Goal: Transaction & Acquisition: Book appointment/travel/reservation

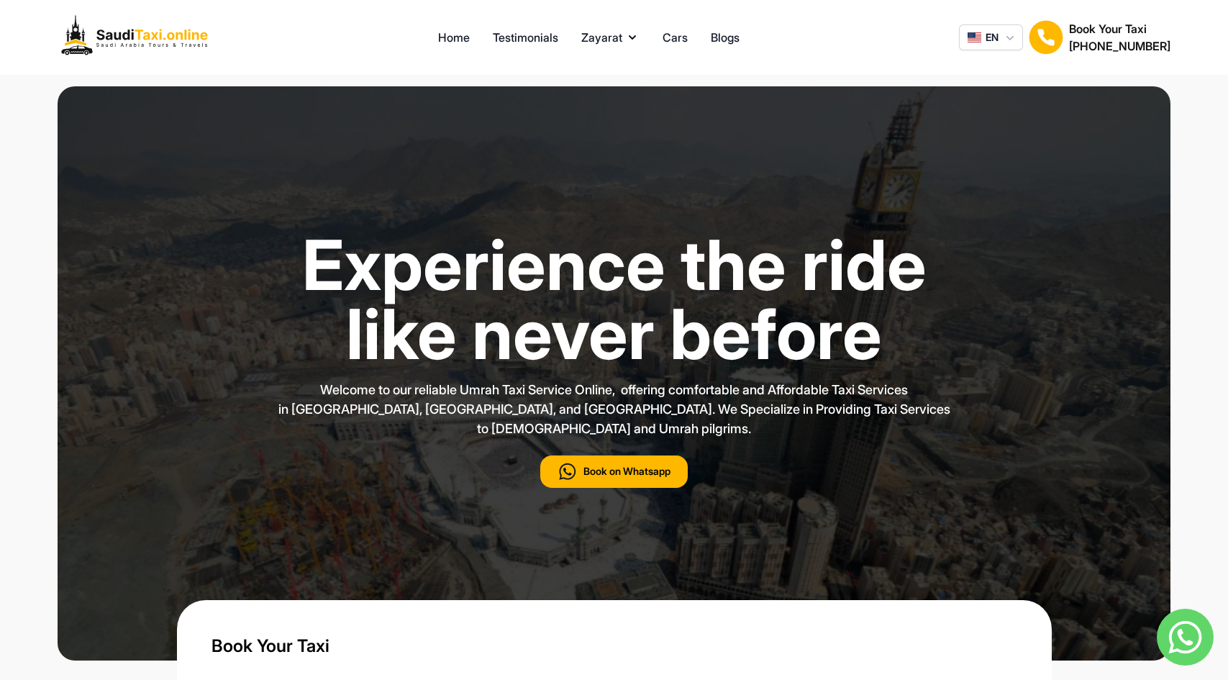
type input "***"
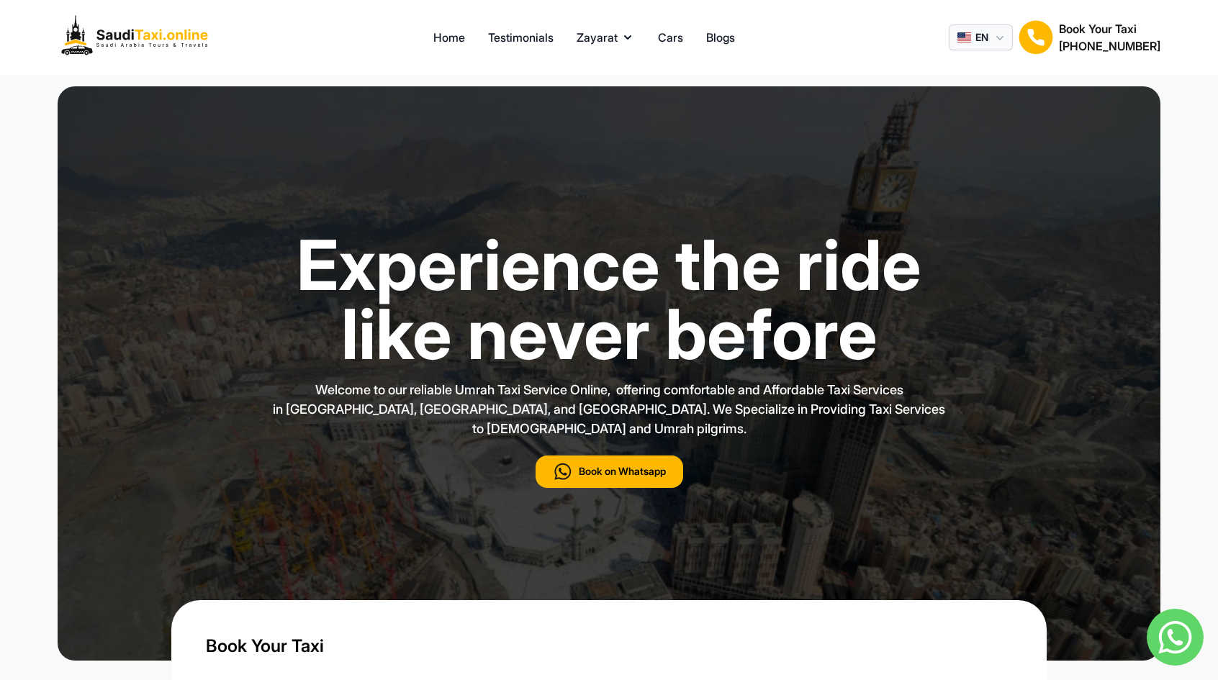
click at [993, 38] on icon "button" at bounding box center [999, 37] width 14 height 14
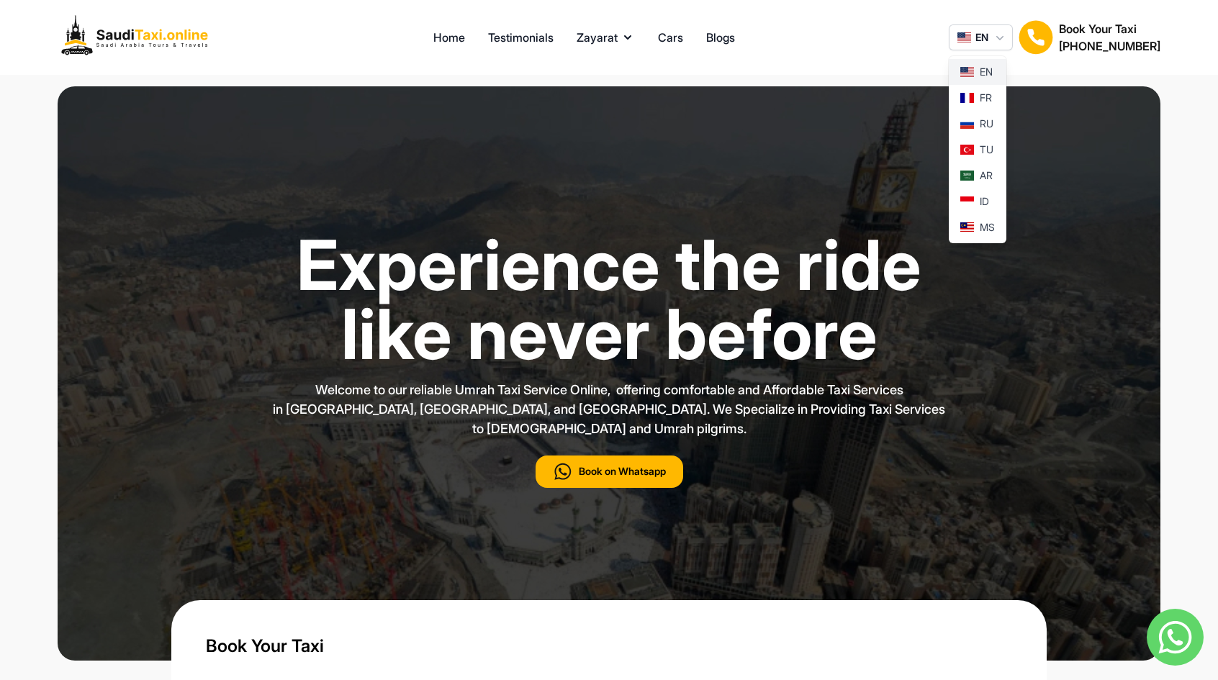
click at [983, 76] on span "EN" at bounding box center [985, 72] width 13 height 14
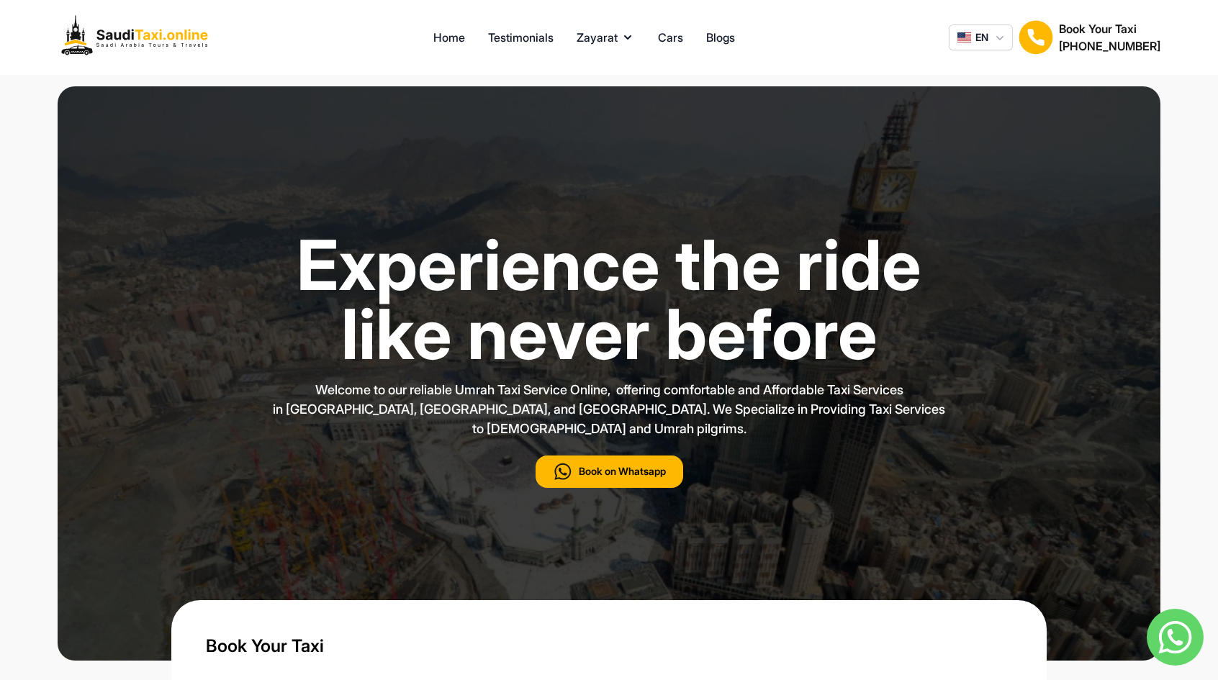
click at [941, 68] on div "Home Testimonials Zayarat Cars Blogs EN Book Your Taxi [PHONE_NUMBER]" at bounding box center [609, 37] width 1218 height 75
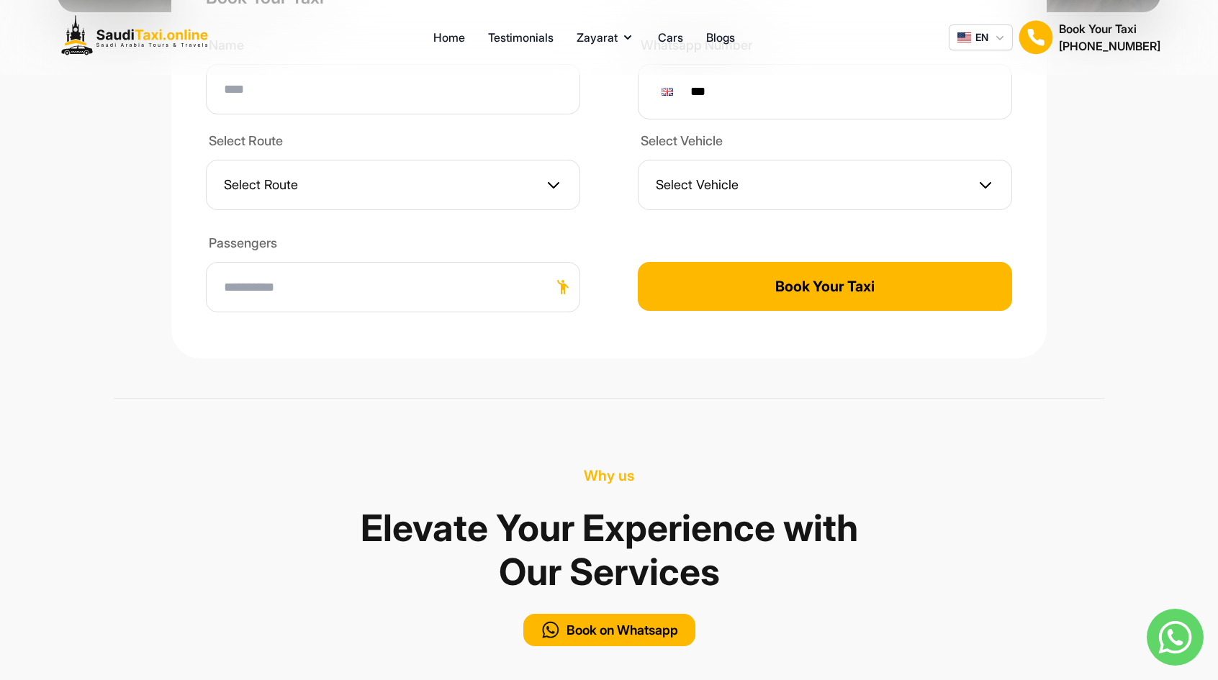
scroll to position [648, 0]
click at [815, 264] on button "Book Your Taxi" at bounding box center [825, 287] width 374 height 49
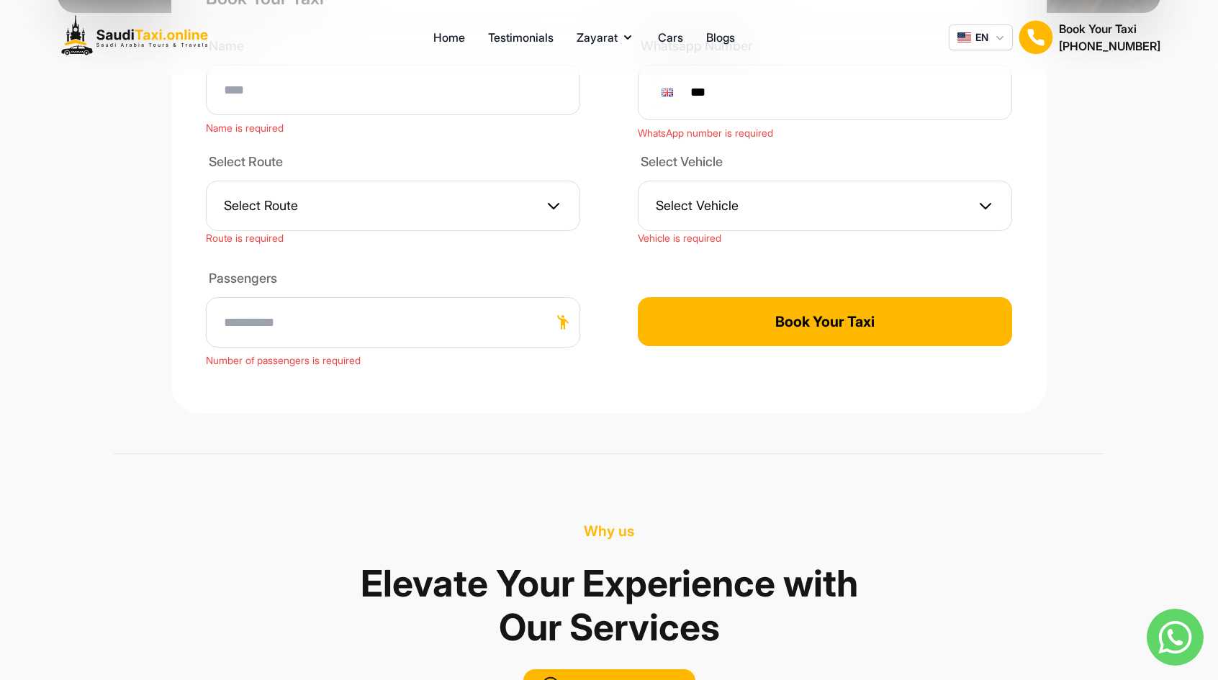
click at [269, 188] on button "Select Route" at bounding box center [393, 206] width 374 height 50
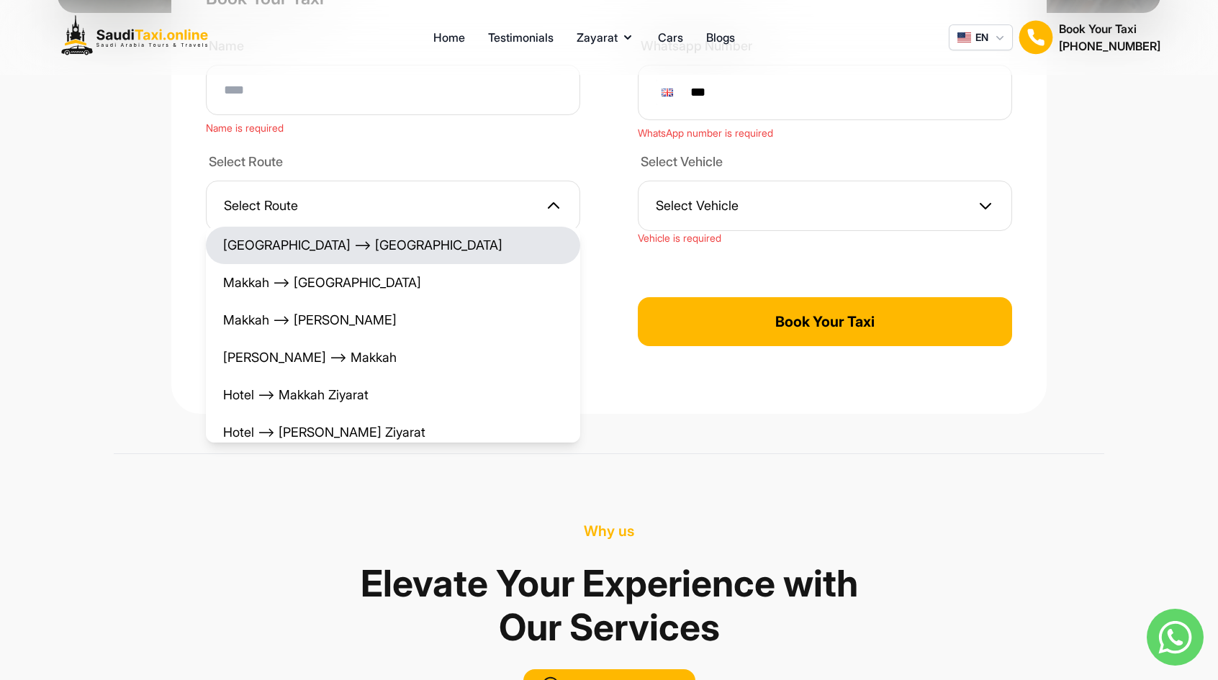
click at [291, 227] on li "[GEOGRAPHIC_DATA] ⟶ [GEOGRAPHIC_DATA]" at bounding box center [393, 245] width 374 height 37
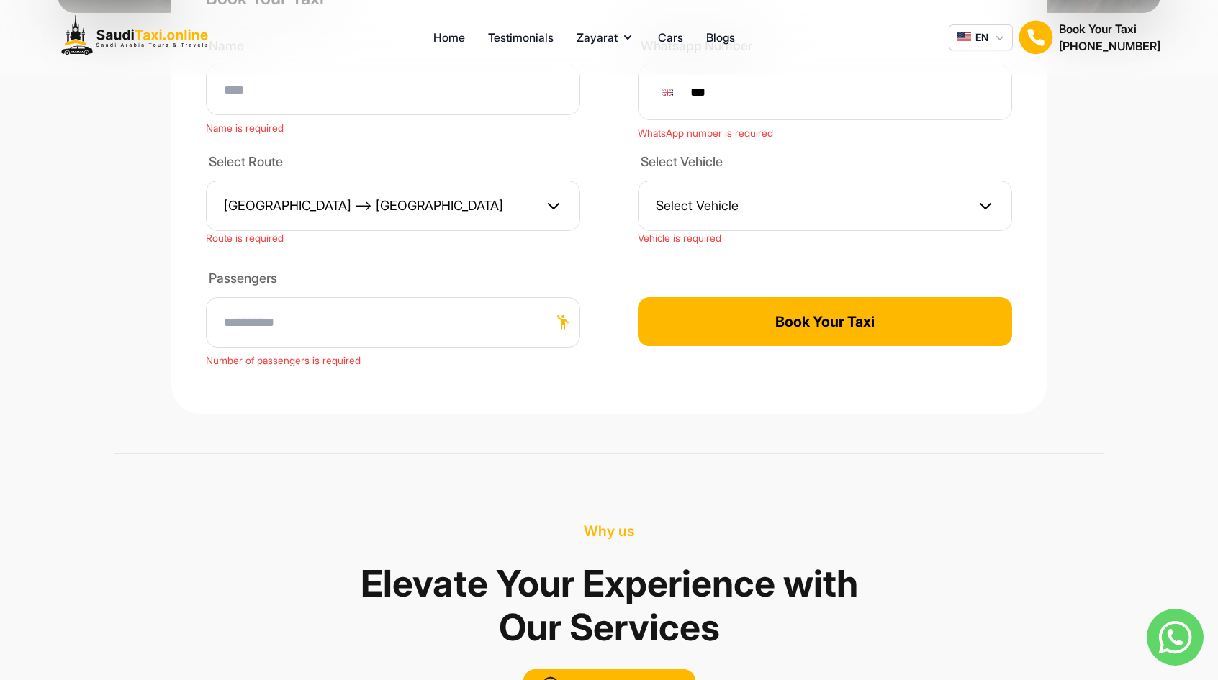
click at [737, 201] on button "Select Vehicle" at bounding box center [825, 206] width 374 height 50
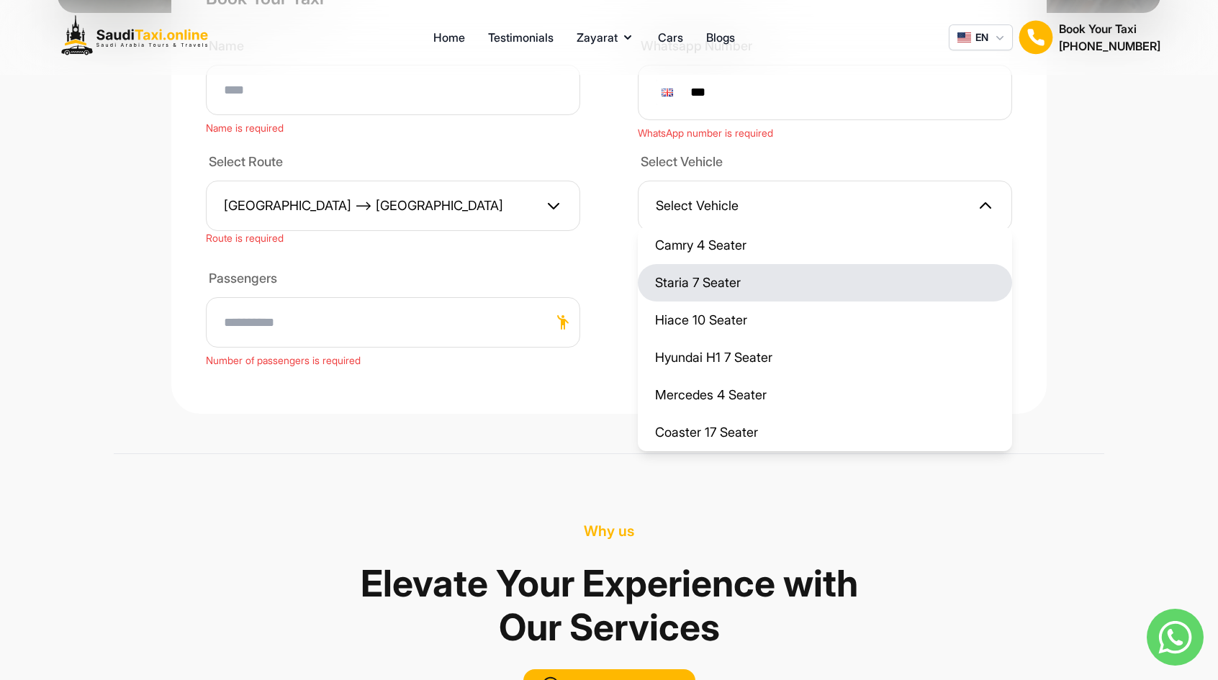
click at [741, 264] on li "Staria 7 Seater" at bounding box center [825, 282] width 374 height 37
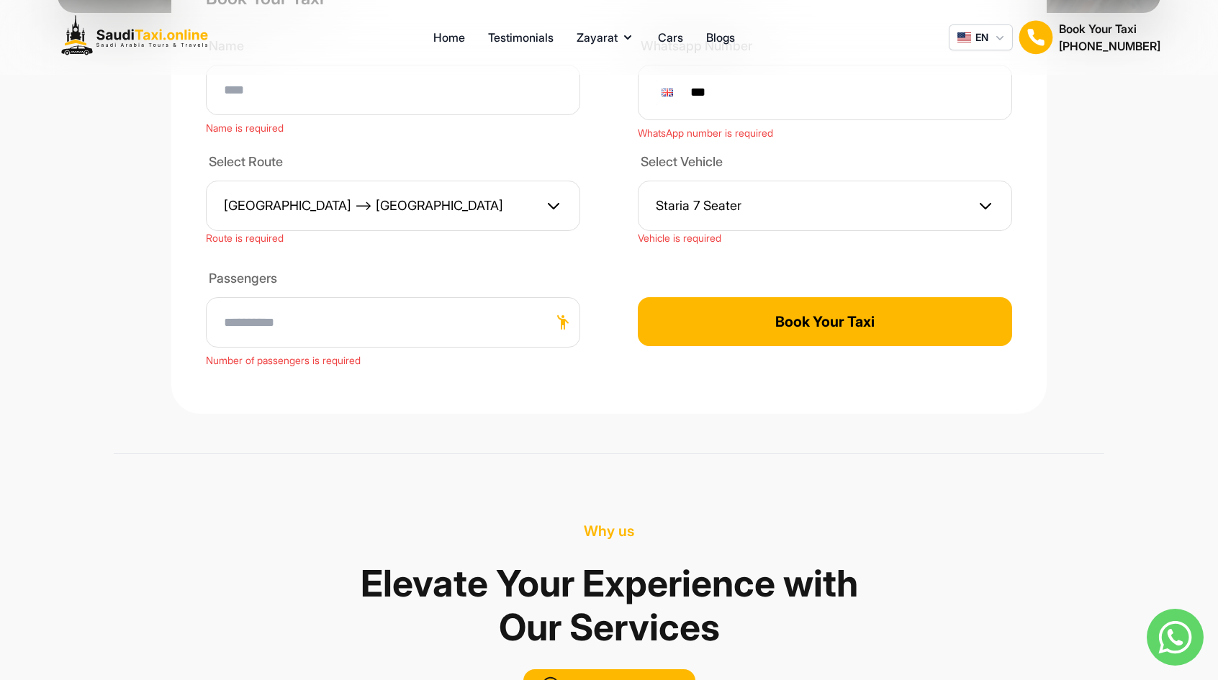
click at [305, 297] on input at bounding box center [393, 322] width 374 height 50
click at [567, 297] on input at bounding box center [393, 322] width 374 height 50
click at [564, 307] on input at bounding box center [393, 322] width 374 height 50
click at [312, 297] on input at bounding box center [393, 322] width 374 height 50
type input "*"
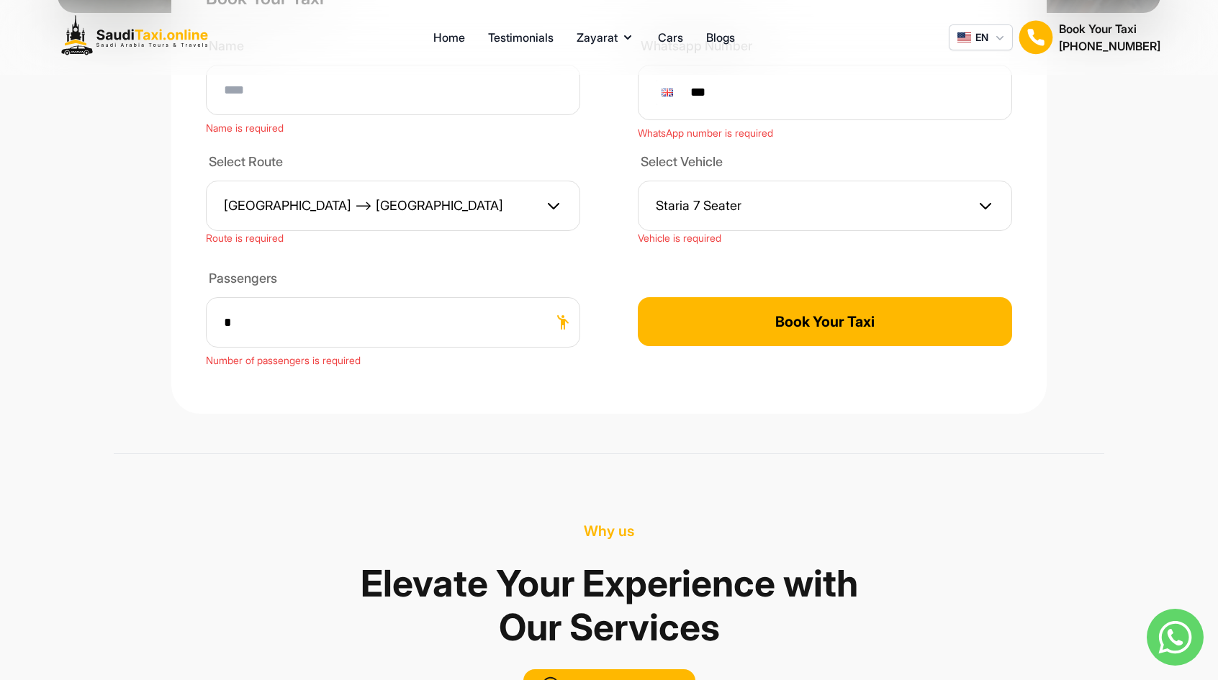
click at [725, 317] on button "Book Your Taxi" at bounding box center [825, 321] width 374 height 49
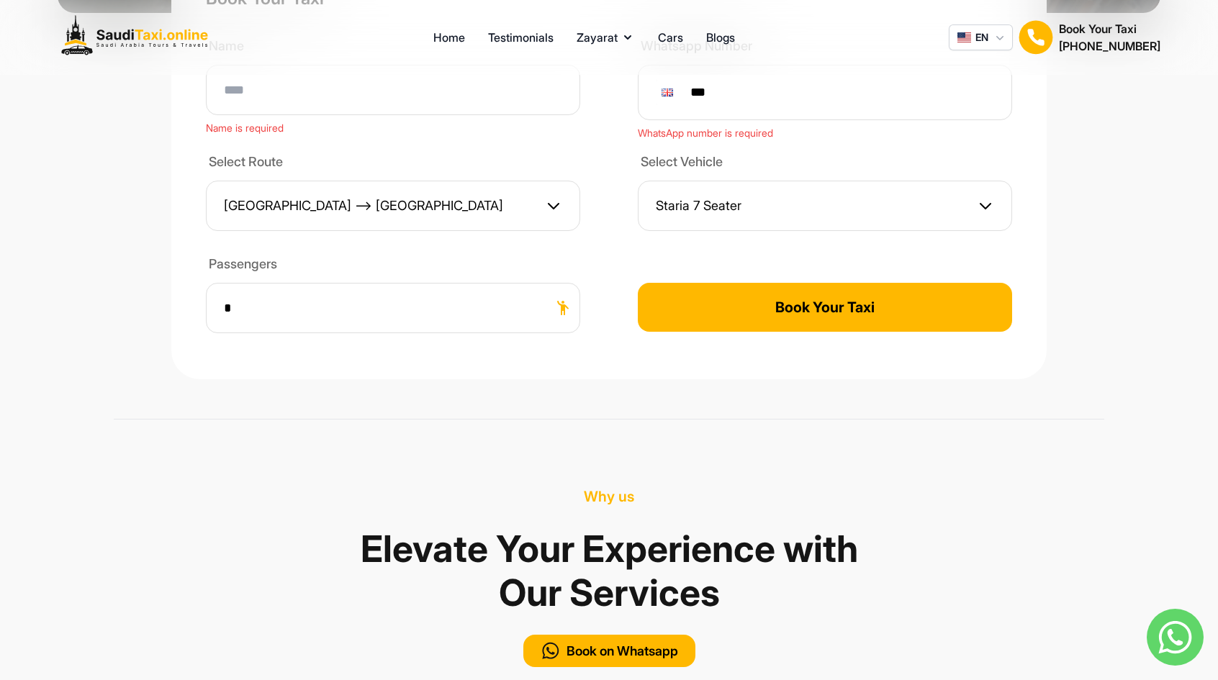
click at [729, 296] on button "Book Your Taxi" at bounding box center [825, 307] width 374 height 49
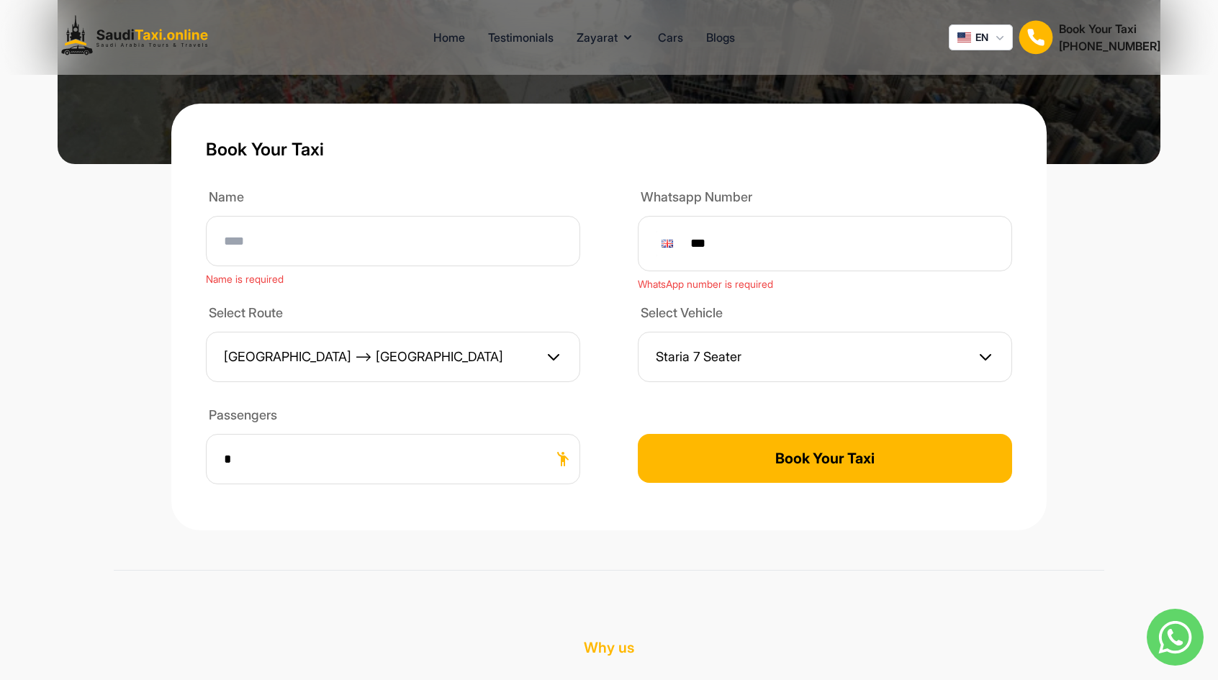
scroll to position [432, 0]
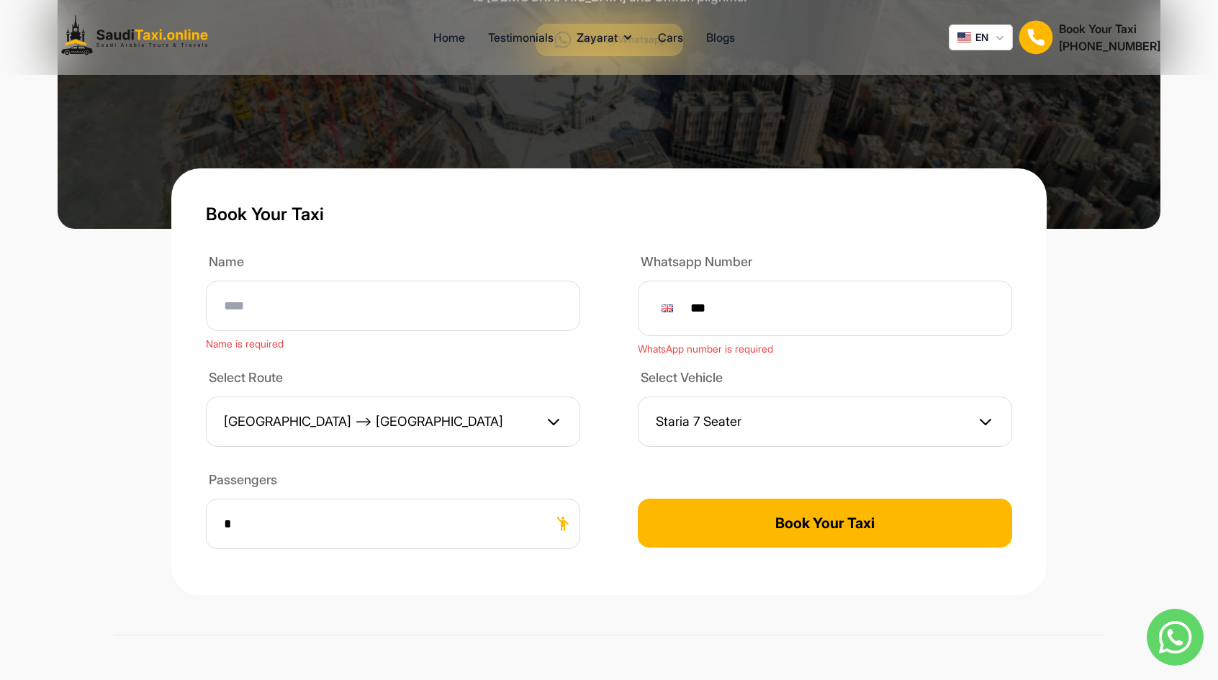
click at [744, 296] on input "***" at bounding box center [764, 308] width 216 height 25
click at [409, 297] on input at bounding box center [393, 306] width 374 height 50
click at [351, 298] on input at bounding box center [393, 306] width 374 height 50
type input "****"
type input "**********"
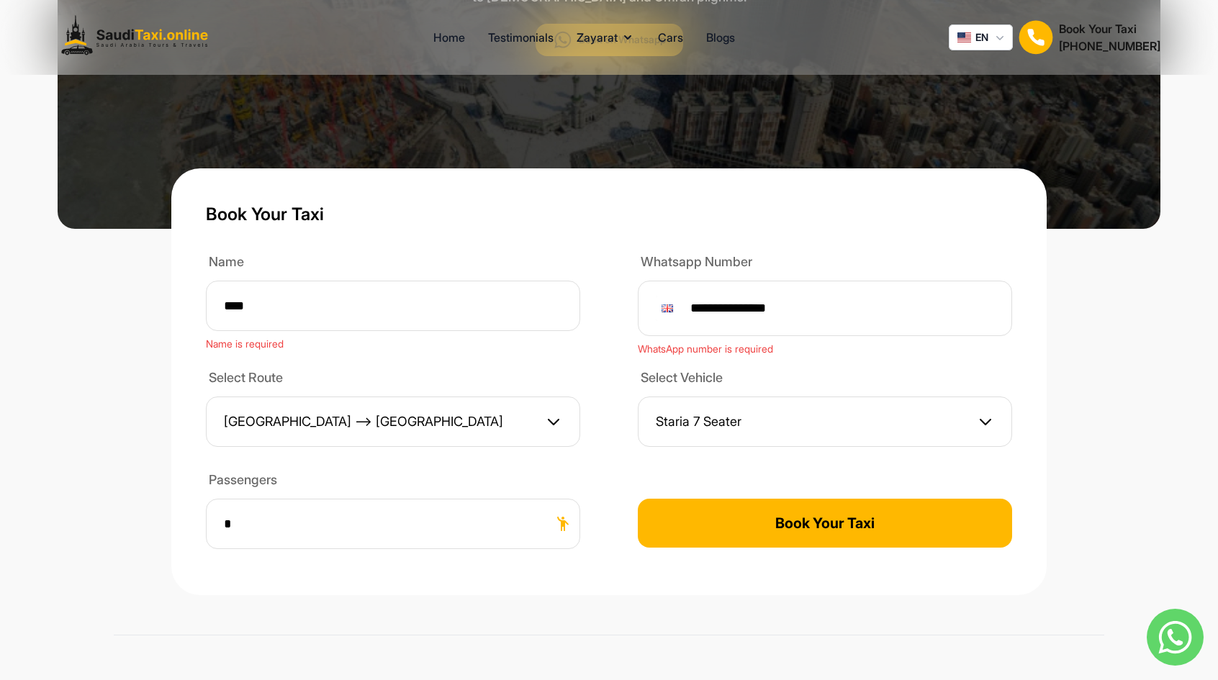
click at [855, 397] on button "Staria 7 Seater" at bounding box center [825, 422] width 374 height 50
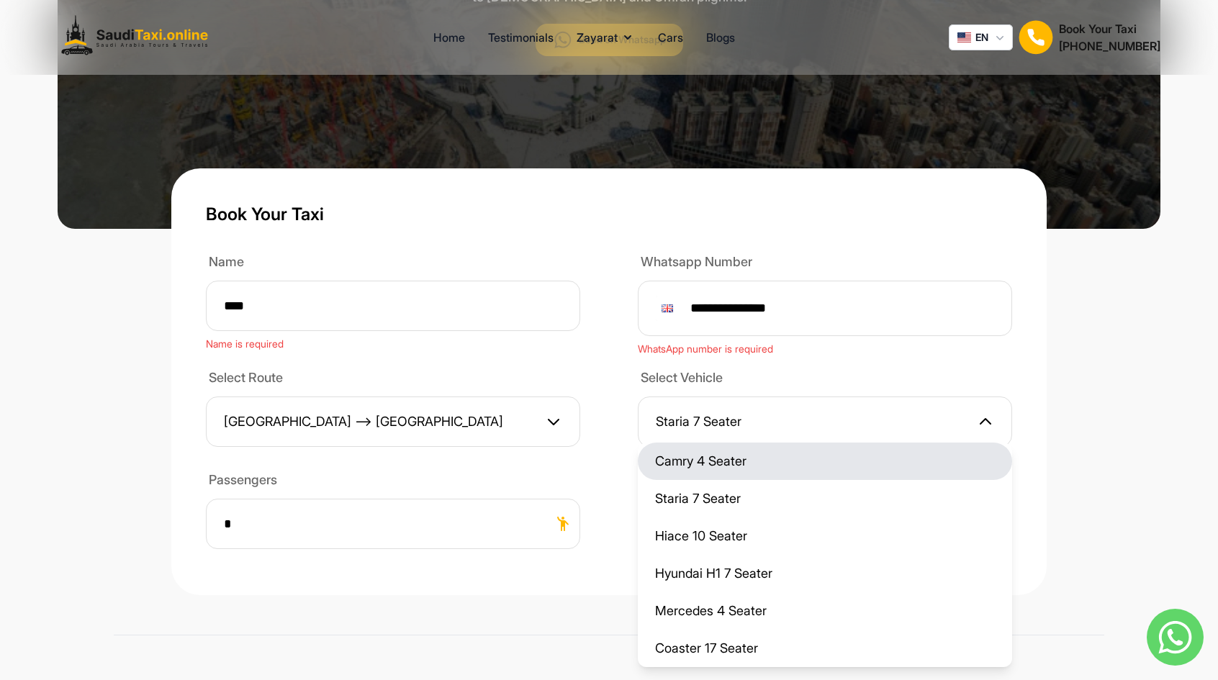
click at [908, 444] on li "Camry 4 Seater" at bounding box center [825, 461] width 374 height 37
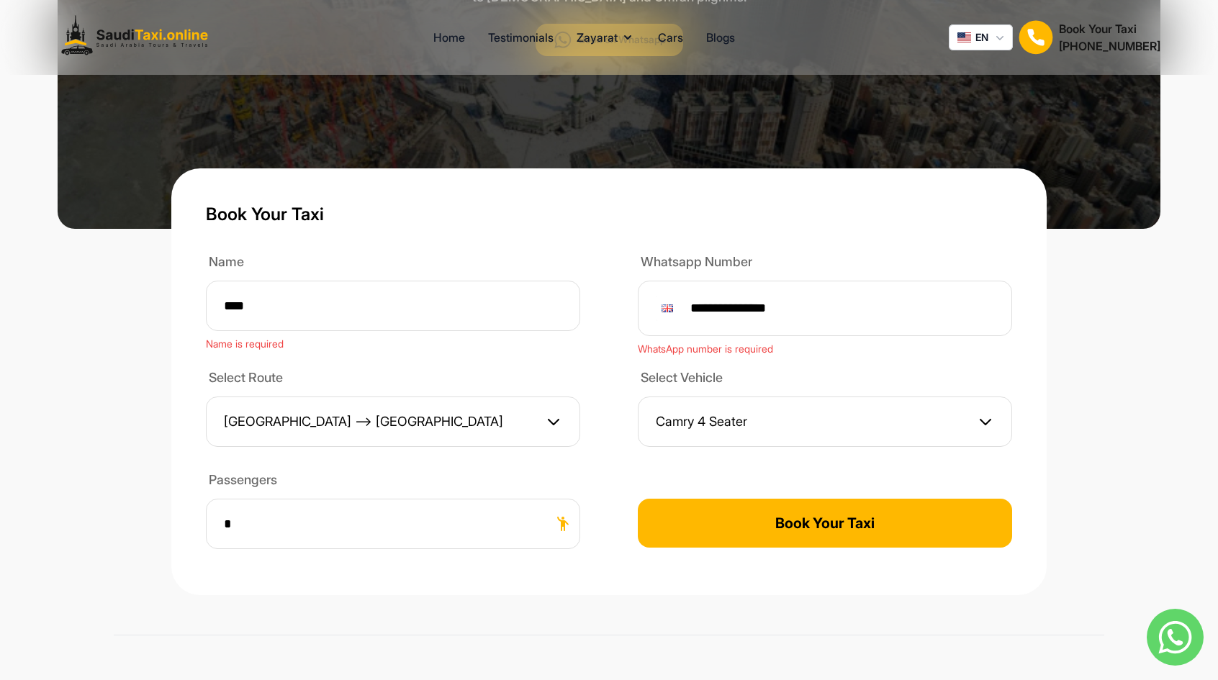
click at [859, 525] on button "Book Your Taxi" at bounding box center [825, 523] width 374 height 49
